Goal: Information Seeking & Learning: Learn about a topic

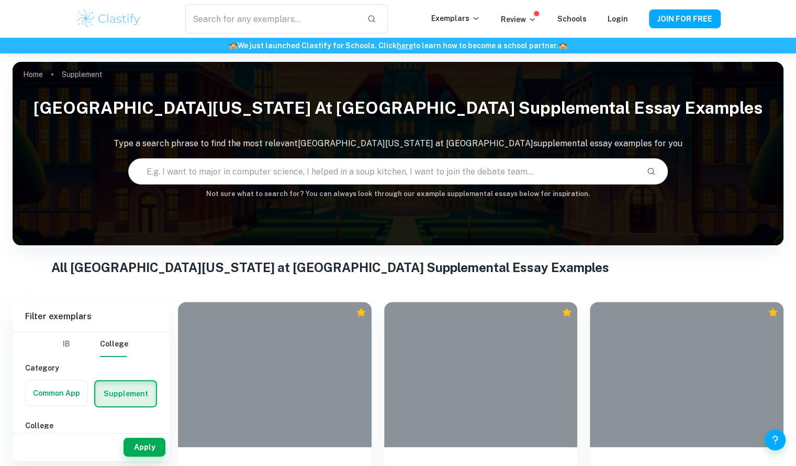
checkbox input "true"
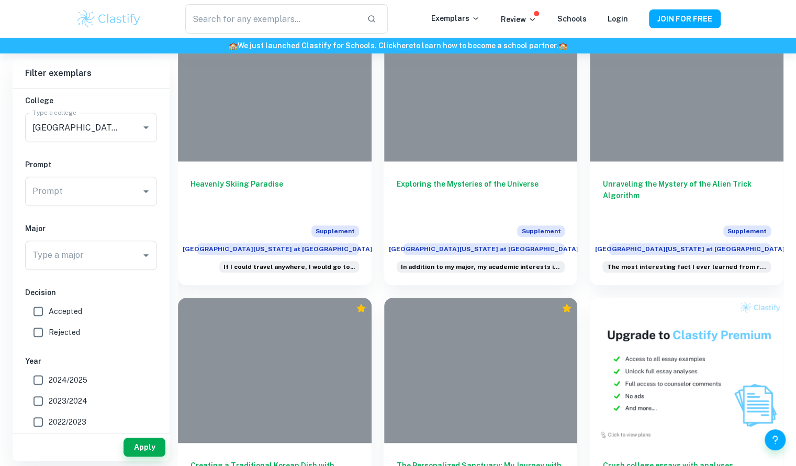
scroll to position [285, 0]
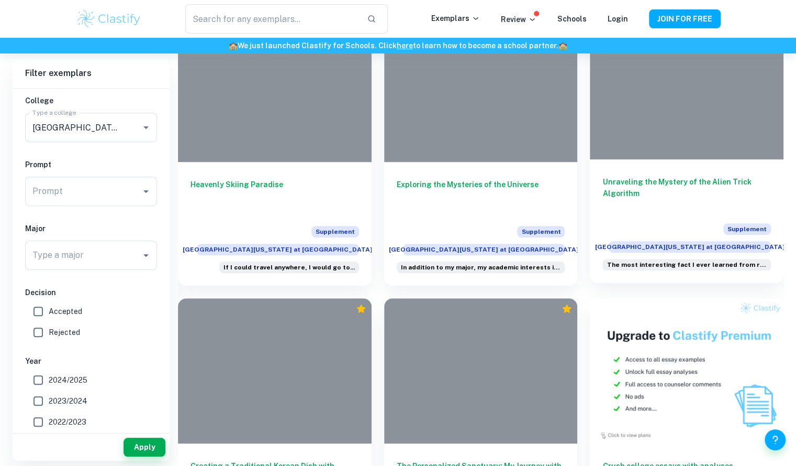
click at [685, 129] on div at bounding box center [687, 86] width 194 height 145
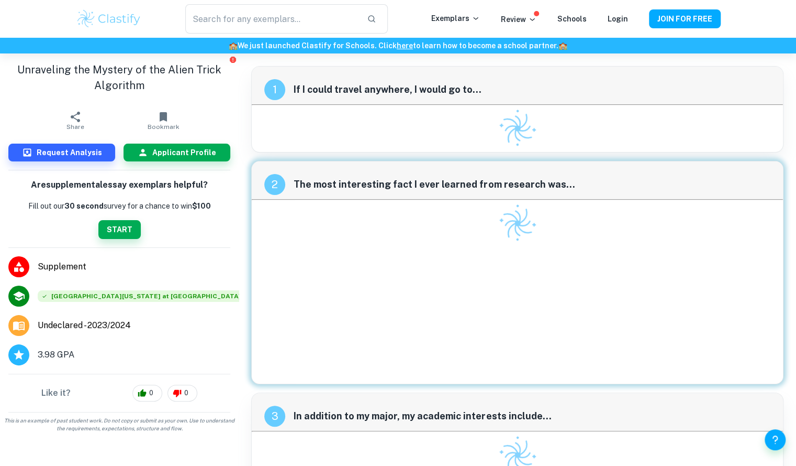
scroll to position [12, 0]
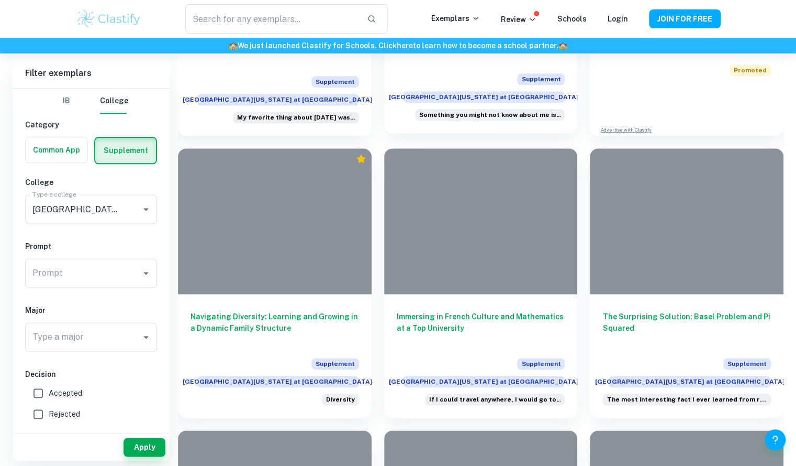
scroll to position [721, 0]
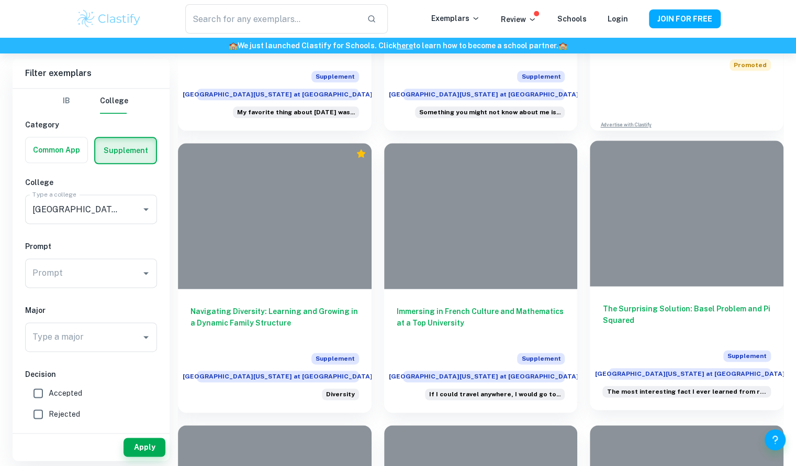
click at [643, 261] on div at bounding box center [687, 212] width 194 height 145
